Goal: Communication & Community: Answer question/provide support

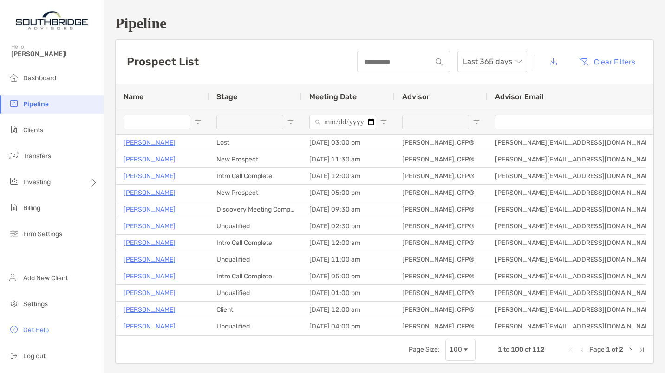
click at [156, 124] on input "Name Filter Input" at bounding box center [157, 122] width 67 height 15
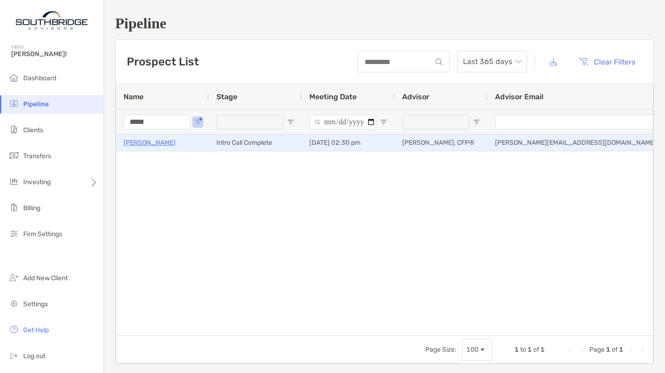
type input "*****"
click at [151, 143] on p "[PERSON_NAME]" at bounding box center [150, 143] width 52 height 12
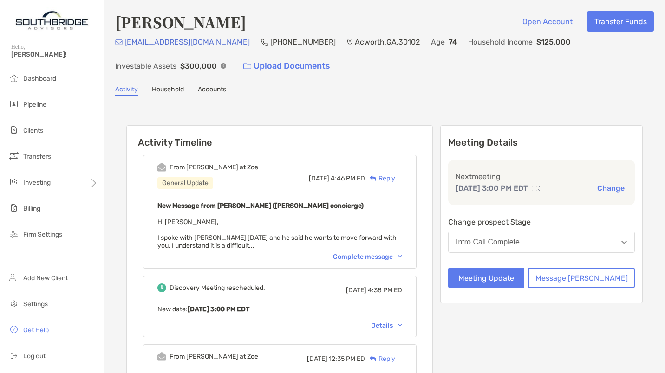
click at [391, 256] on div "Complete message" at bounding box center [367, 257] width 69 height 8
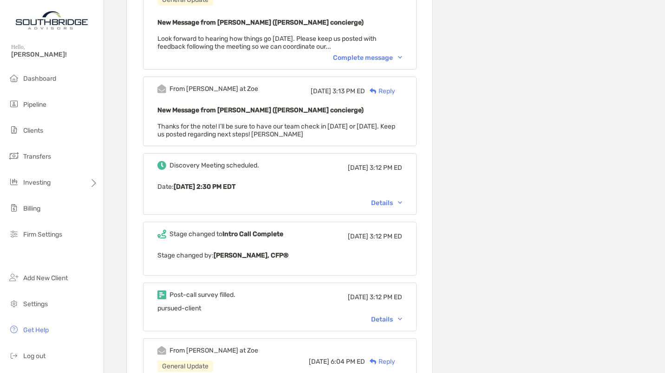
scroll to position [1851, 0]
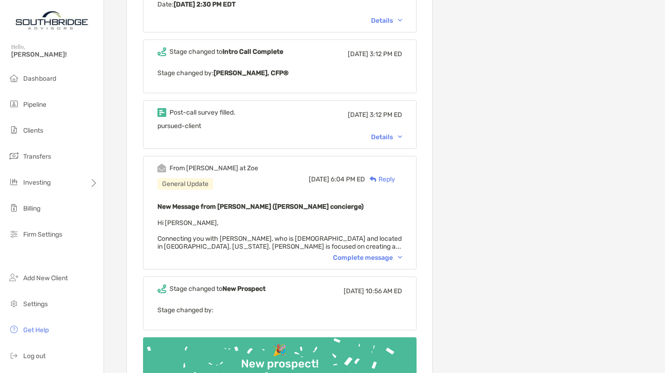
click at [396, 133] on div "Details" at bounding box center [386, 137] width 31 height 8
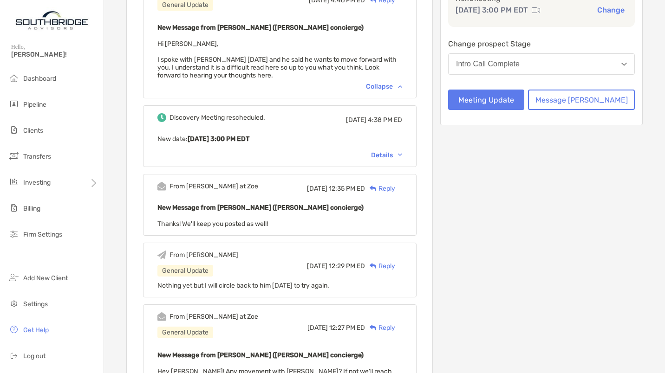
scroll to position [0, 0]
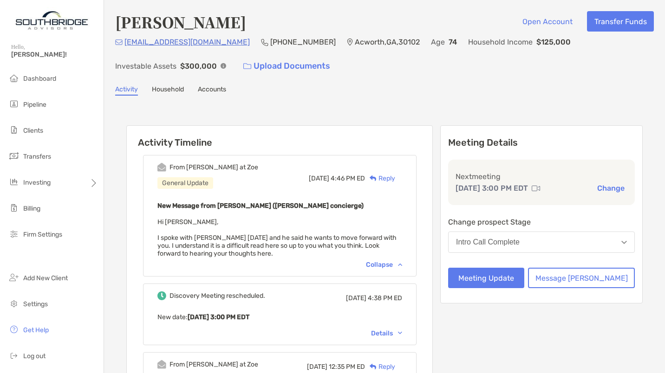
click at [395, 180] on div "Reply" at bounding box center [380, 179] width 30 height 10
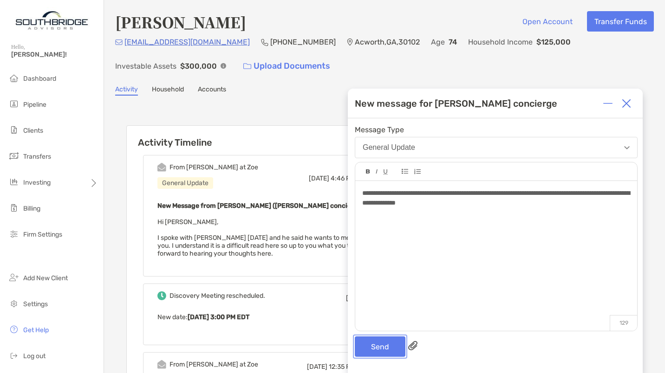
click at [377, 346] on button "Send" at bounding box center [380, 347] width 51 height 20
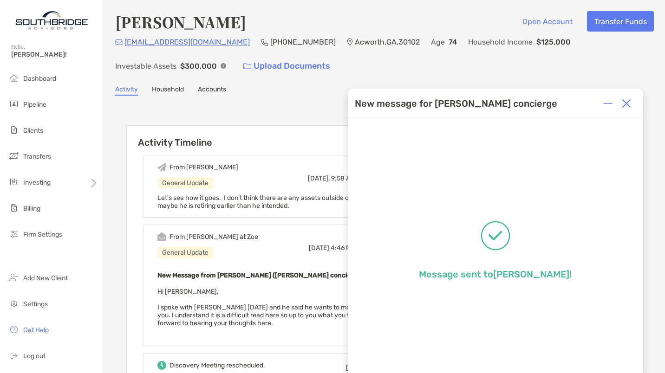
click at [625, 103] on img at bounding box center [626, 103] width 9 height 9
